Goal: Go to known website: Access a specific website the user already knows

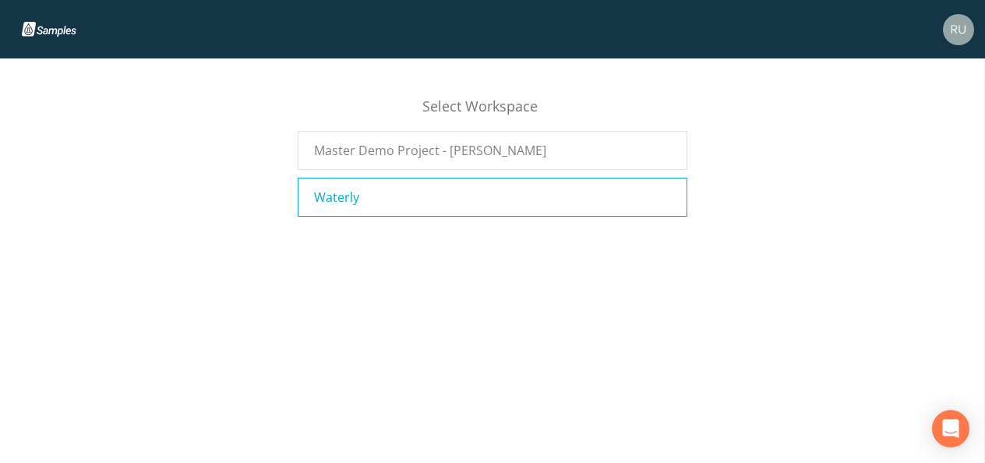
click at [366, 201] on div "Waterly" at bounding box center [493, 197] width 390 height 39
